Goal: Check status: Check status

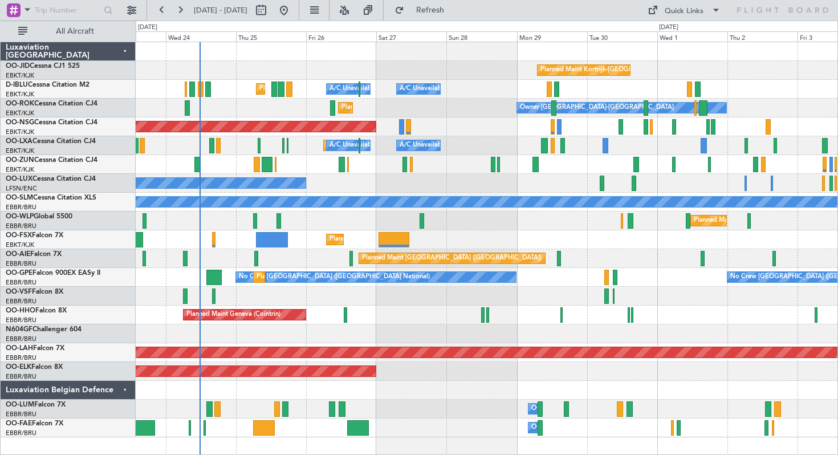
click at [361, 187] on div "No Crew Nancy (Essey)" at bounding box center [487, 183] width 702 height 19
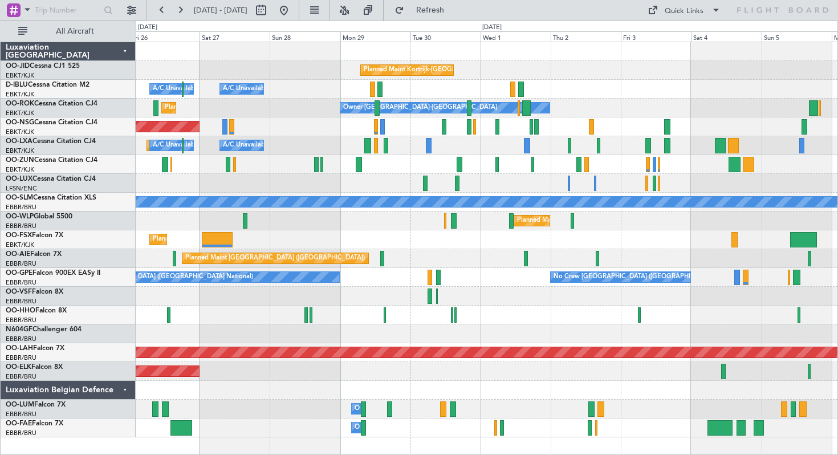
click at [309, 104] on div "Owner [GEOGRAPHIC_DATA]-[GEOGRAPHIC_DATA] Planned Maint [GEOGRAPHIC_DATA]-[GEOG…" at bounding box center [487, 108] width 702 height 19
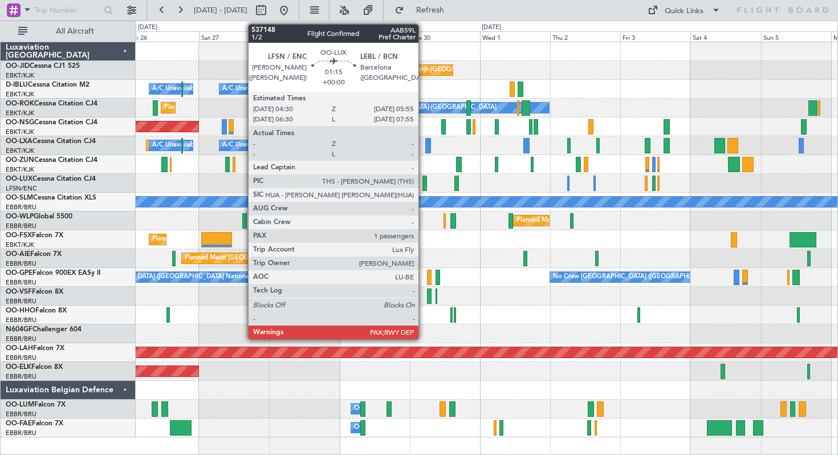
click at [423, 182] on div at bounding box center [424, 183] width 5 height 15
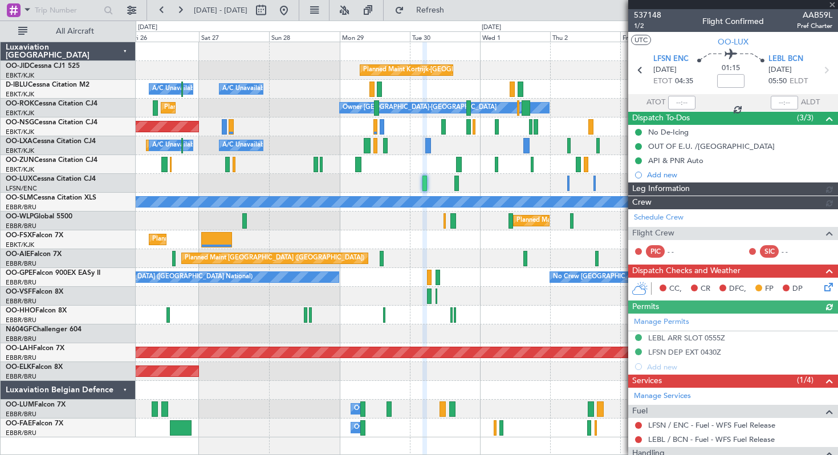
scroll to position [148, 0]
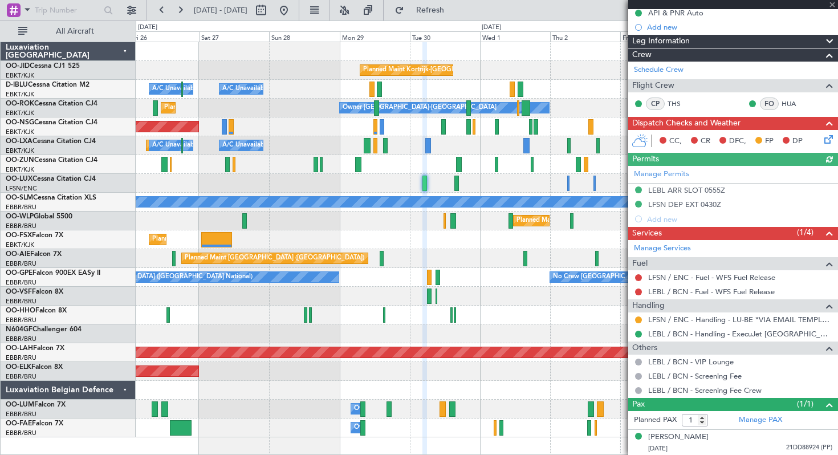
click at [833, 5] on div at bounding box center [733, 4] width 210 height 9
click at [831, 4] on span at bounding box center [831, 5] width 11 height 10
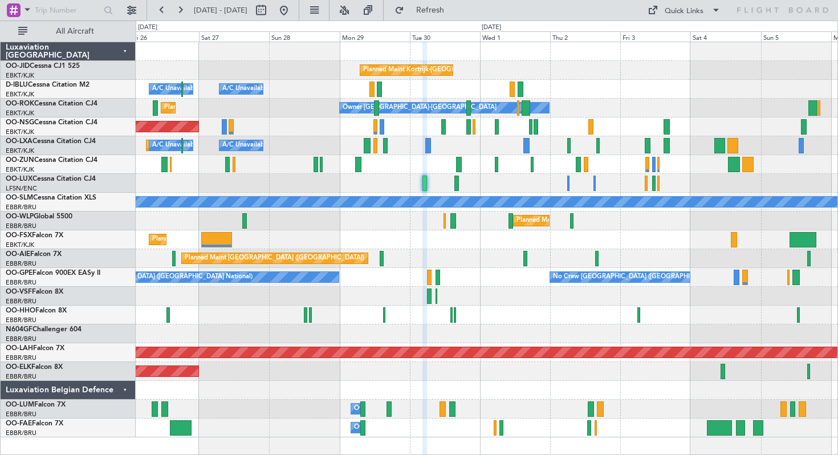
type input "0"
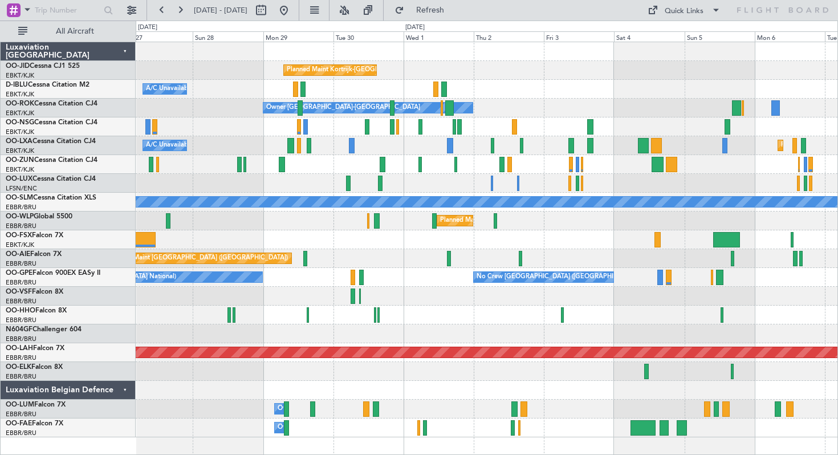
click at [248, 172] on div "Planned Maint Kortrijk-[GEOGRAPHIC_DATA] A/C Unavailable [GEOGRAPHIC_DATA]-[GEO…" at bounding box center [487, 239] width 702 height 395
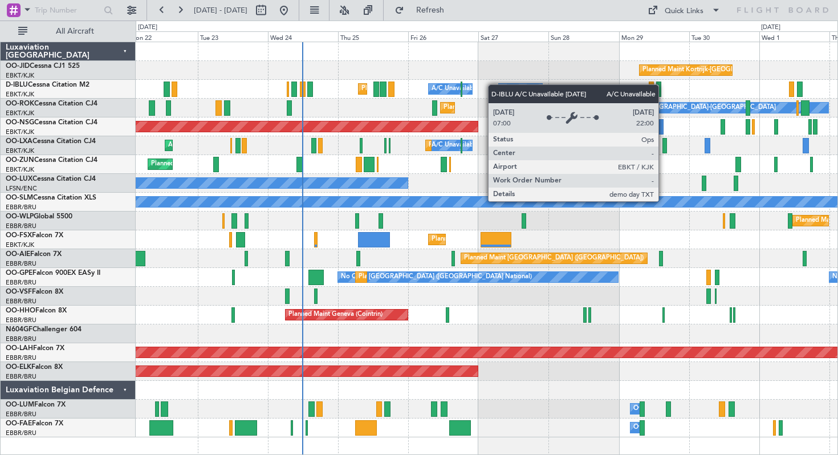
click at [539, 84] on div "A/C Unavailable [GEOGRAPHIC_DATA]-[GEOGRAPHIC_DATA]" at bounding box center [593, 88] width 182 height 17
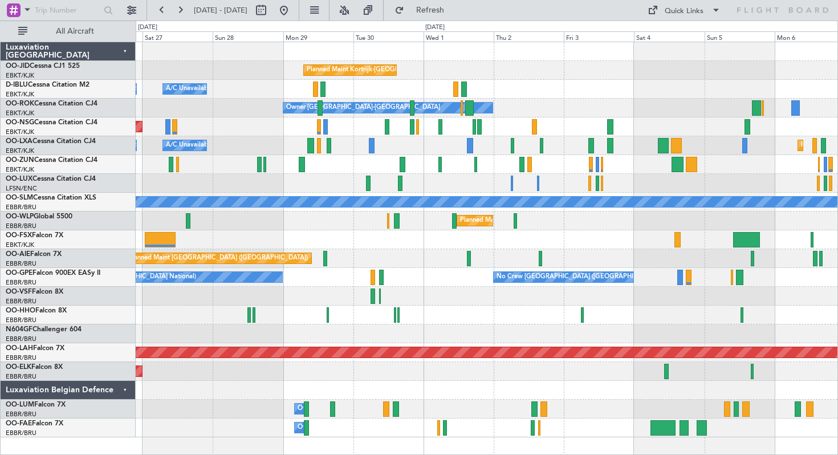
click at [293, 133] on div "Planned Maint [GEOGRAPHIC_DATA] ([GEOGRAPHIC_DATA])" at bounding box center [487, 126] width 702 height 19
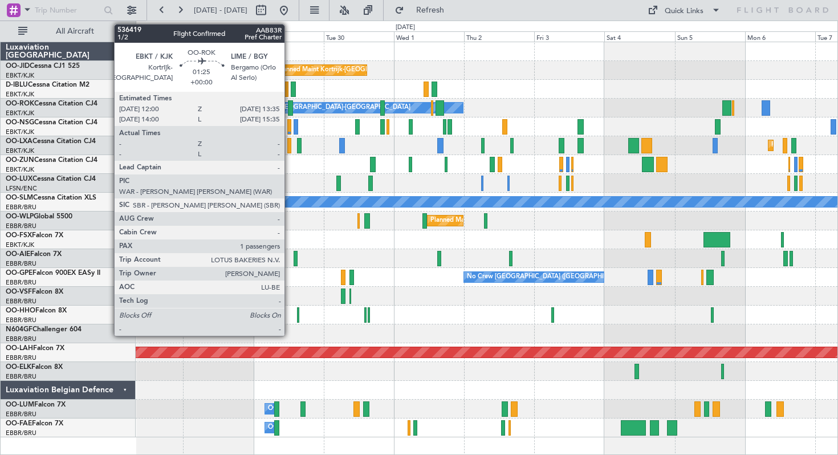
click at [290, 103] on div at bounding box center [290, 107] width 5 height 15
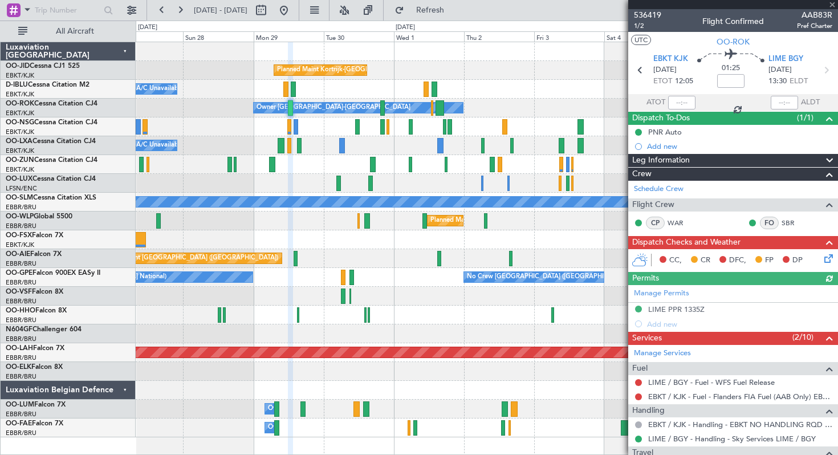
scroll to position [189, 0]
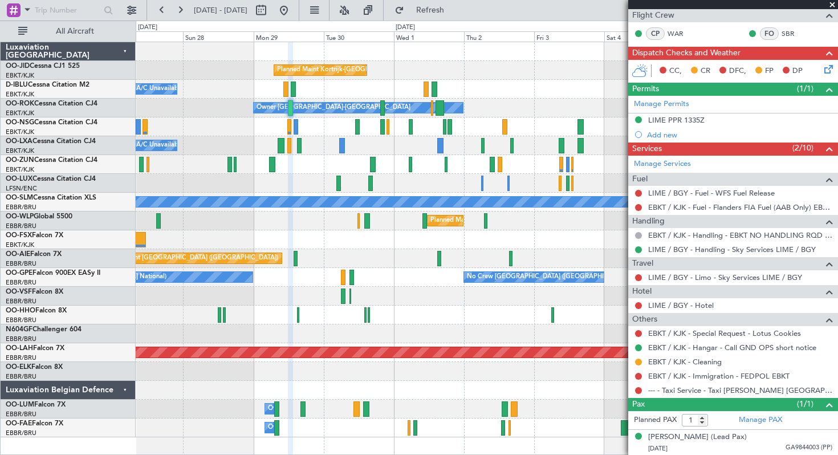
click at [832, 3] on span at bounding box center [831, 5] width 11 height 10
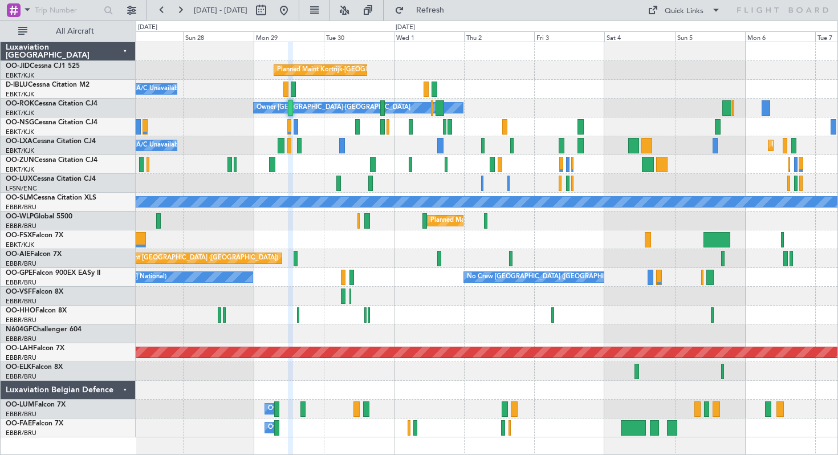
type input "0"
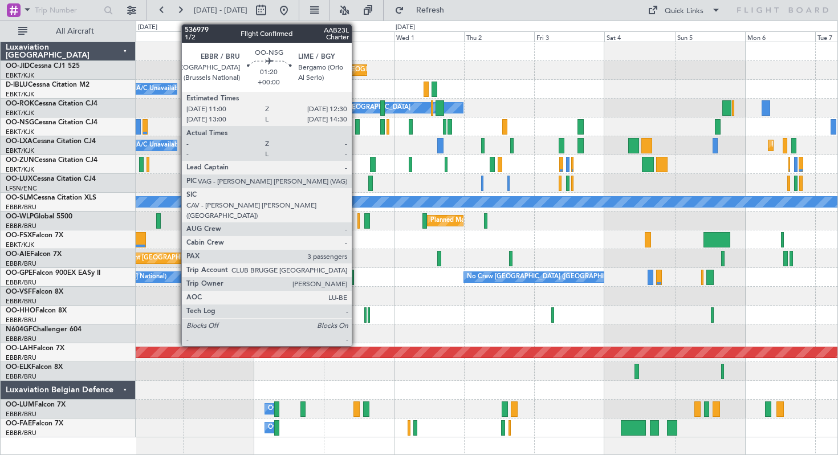
click at [357, 130] on div at bounding box center [357, 126] width 5 height 15
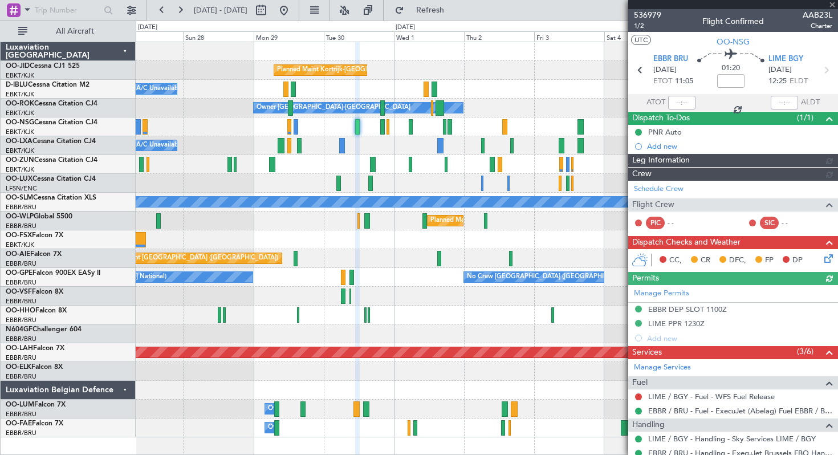
scroll to position [185, 0]
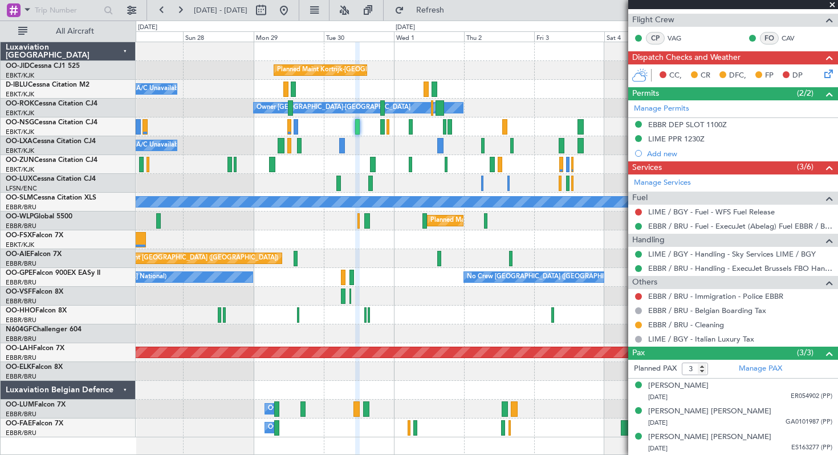
click at [834, 5] on span at bounding box center [831, 5] width 11 height 10
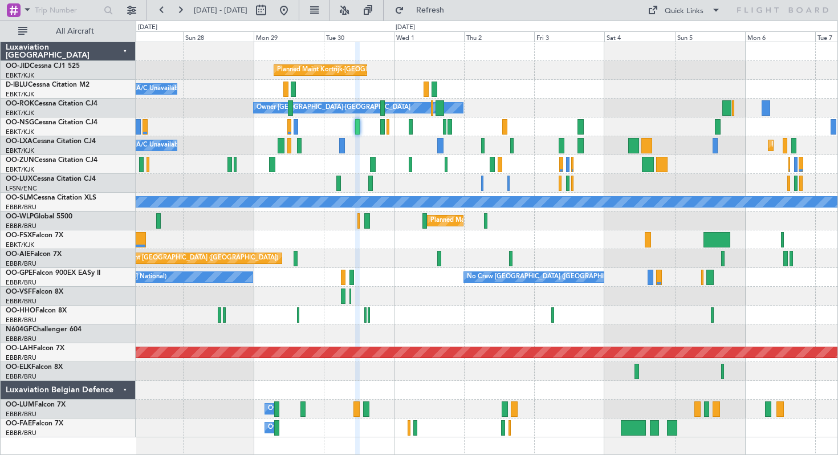
type input "0"
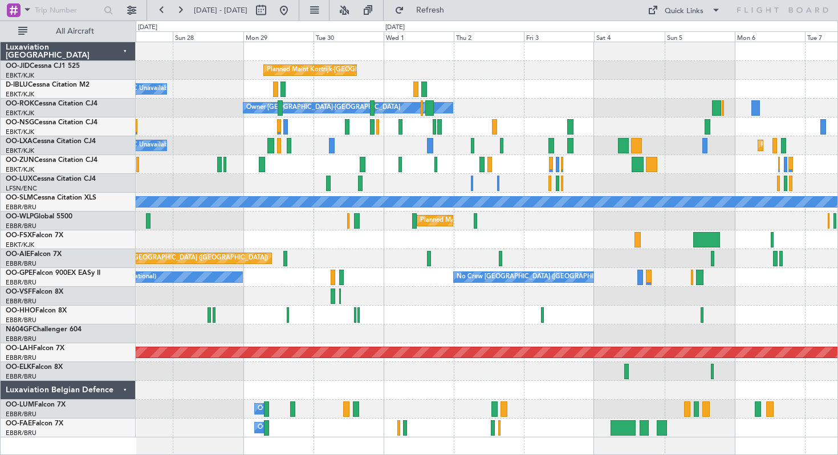
click at [242, 174] on div "No Crew Nancy (Essey)" at bounding box center [487, 183] width 702 height 19
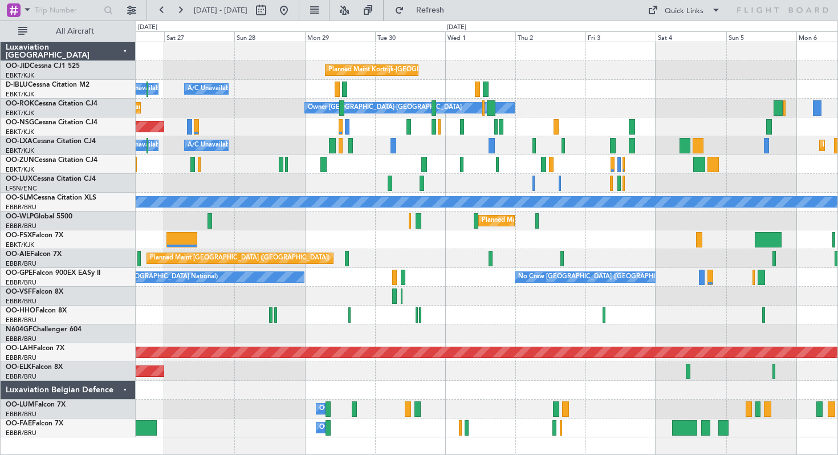
click at [353, 169] on div at bounding box center [487, 164] width 702 height 19
